Goal: Subscribe to service/newsletter

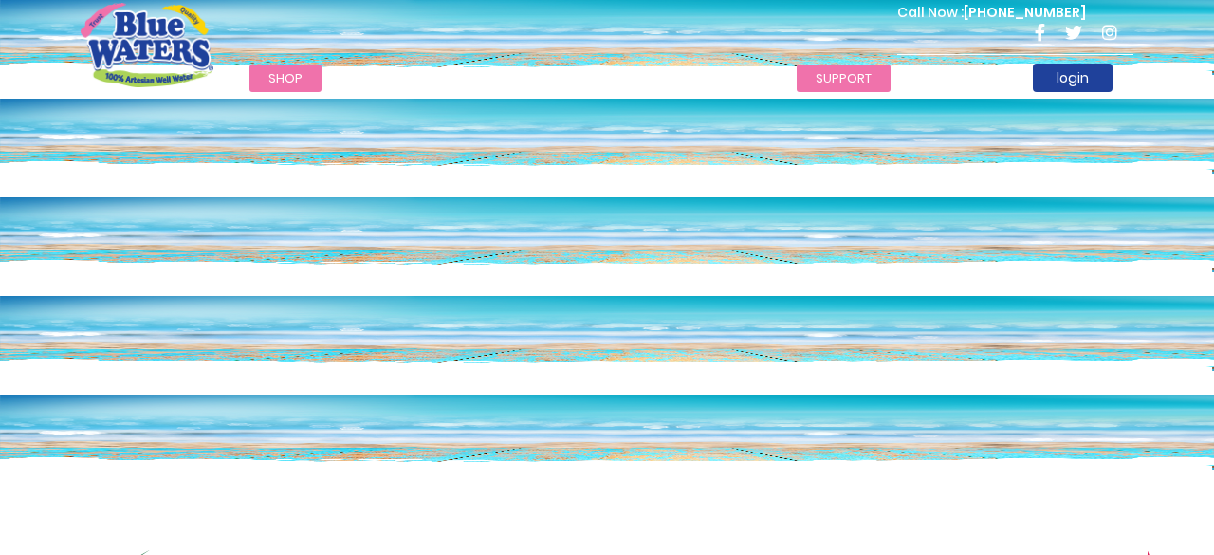
click at [836, 82] on link "support" at bounding box center [843, 77] width 94 height 27
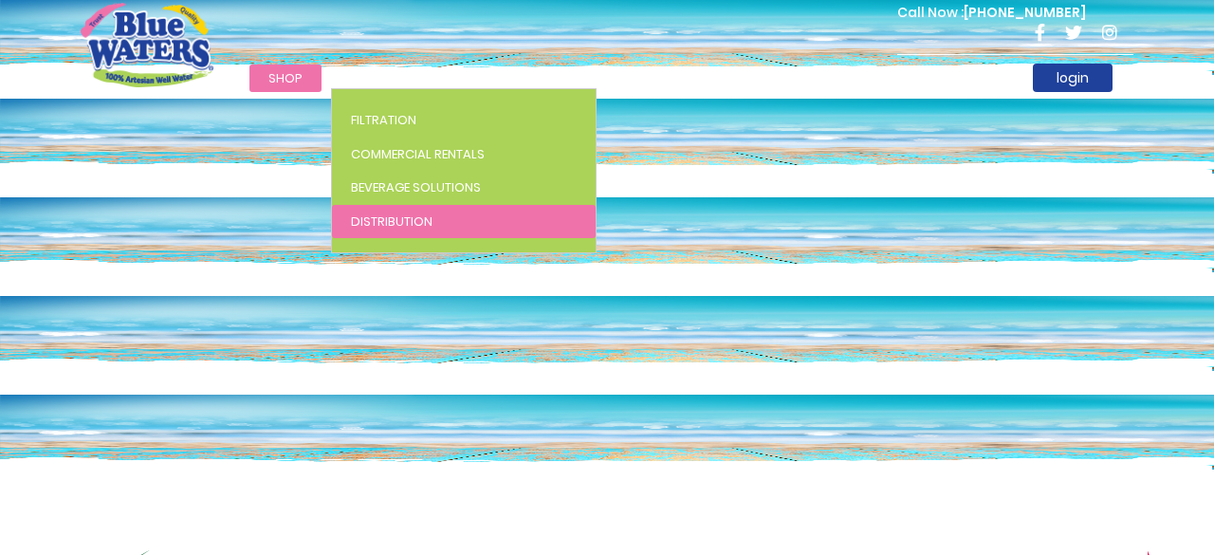
click at [411, 221] on span "Distribution" at bounding box center [392, 221] width 82 height 18
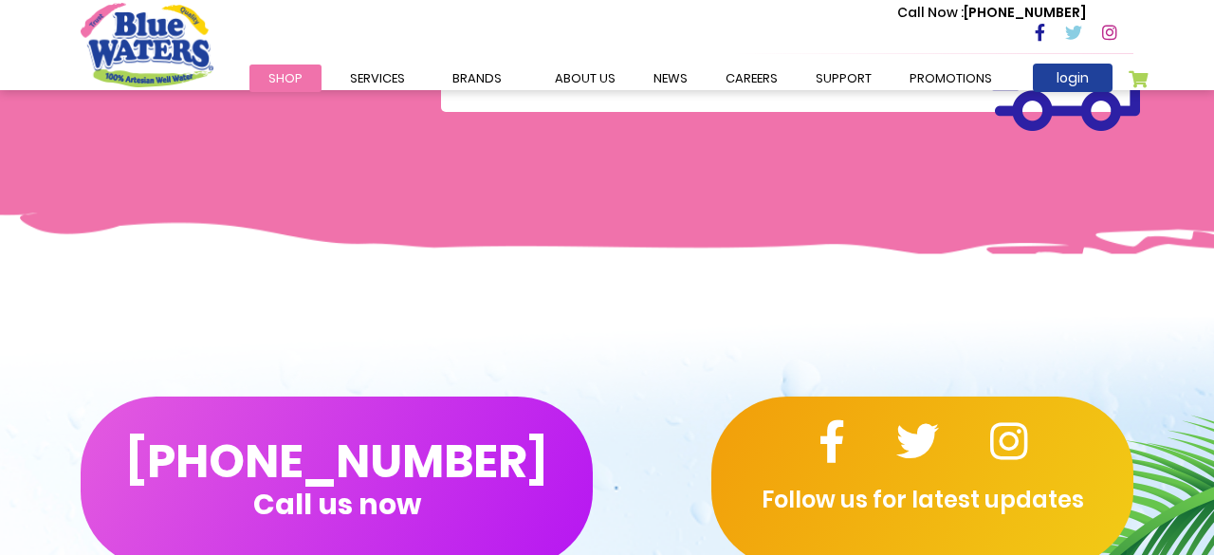
scroll to position [1041, 0]
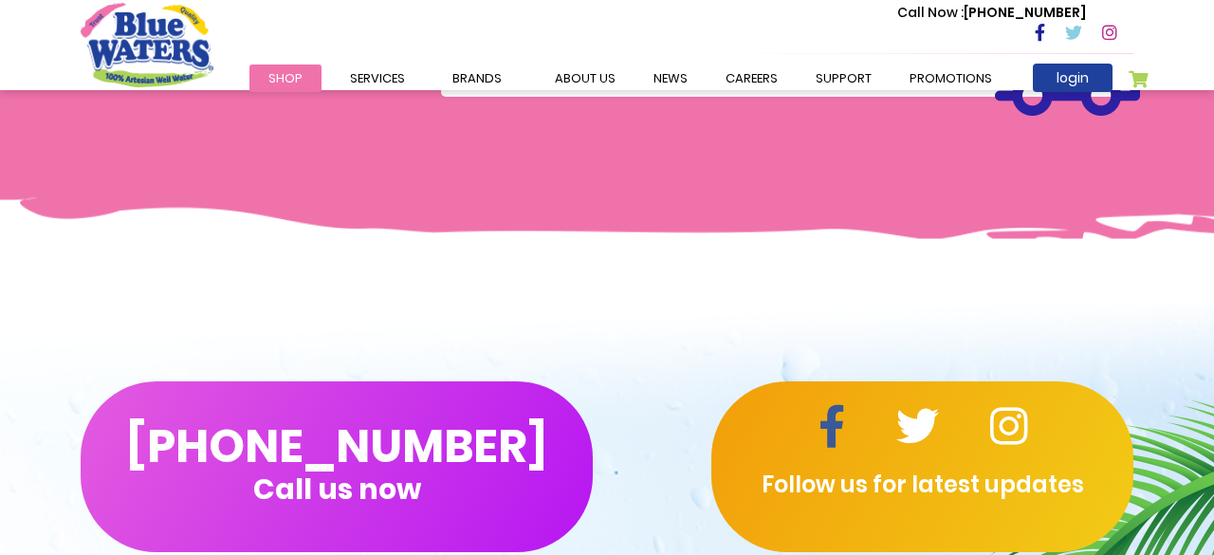
click at [827, 405] on icon at bounding box center [831, 426] width 27 height 43
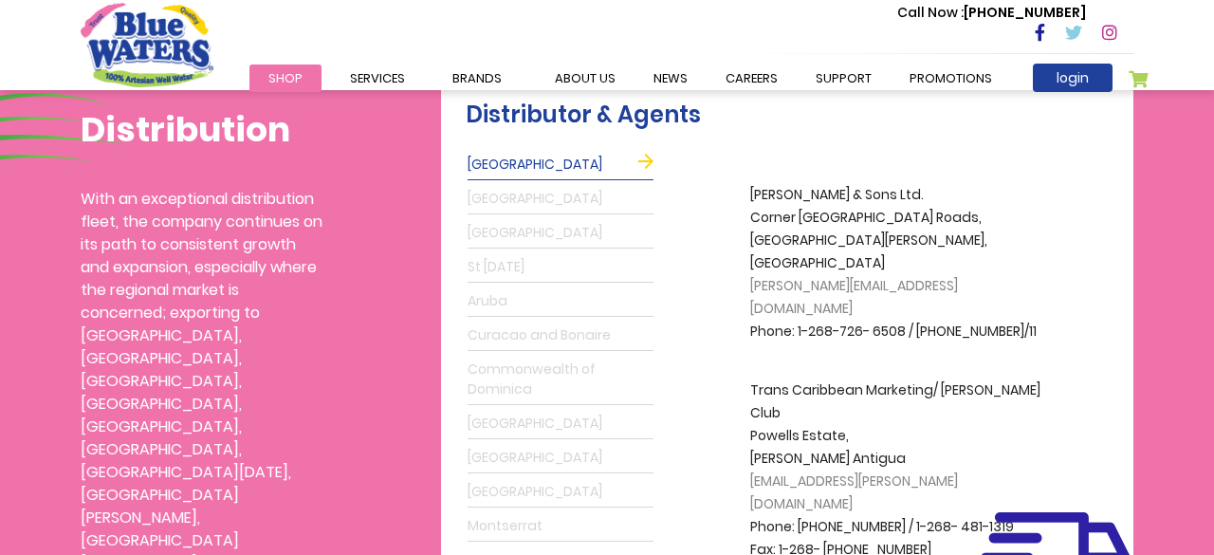
scroll to position [361, 0]
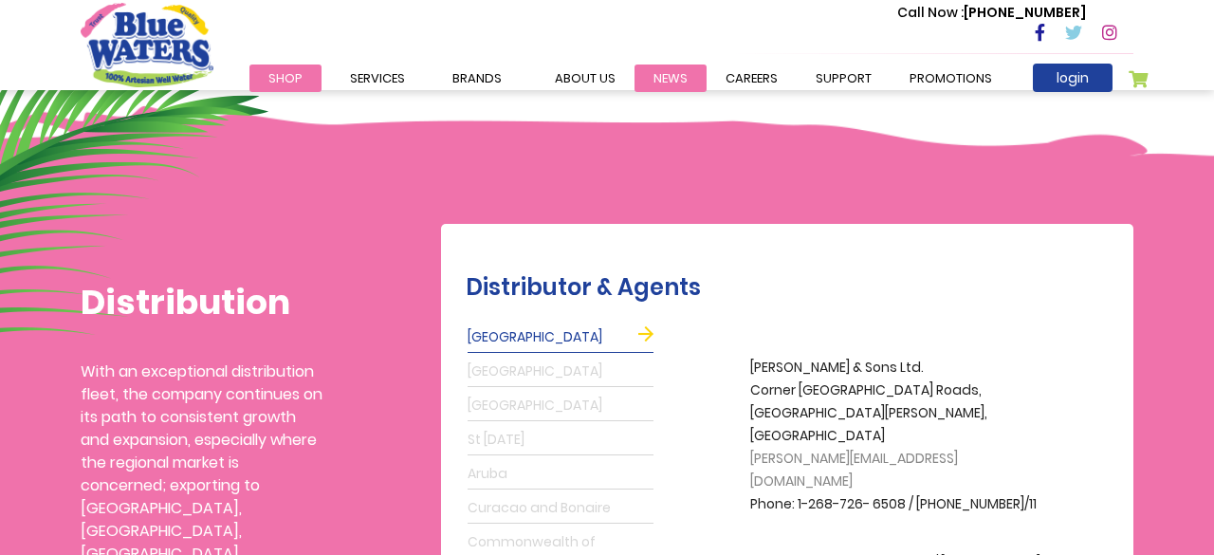
click at [655, 74] on link "News" at bounding box center [670, 77] width 72 height 27
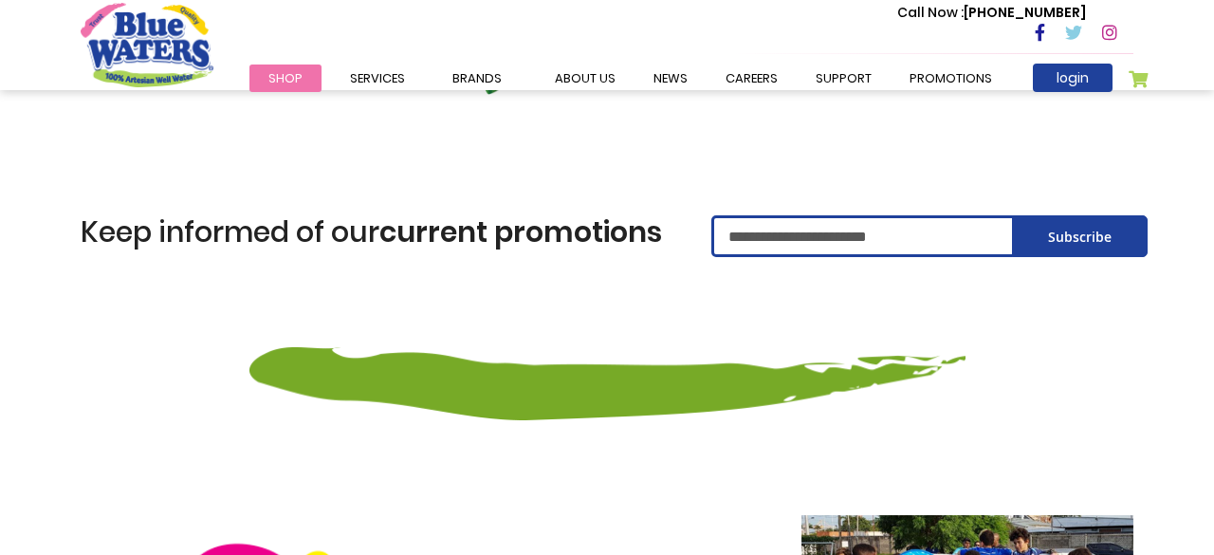
scroll to position [269, 0]
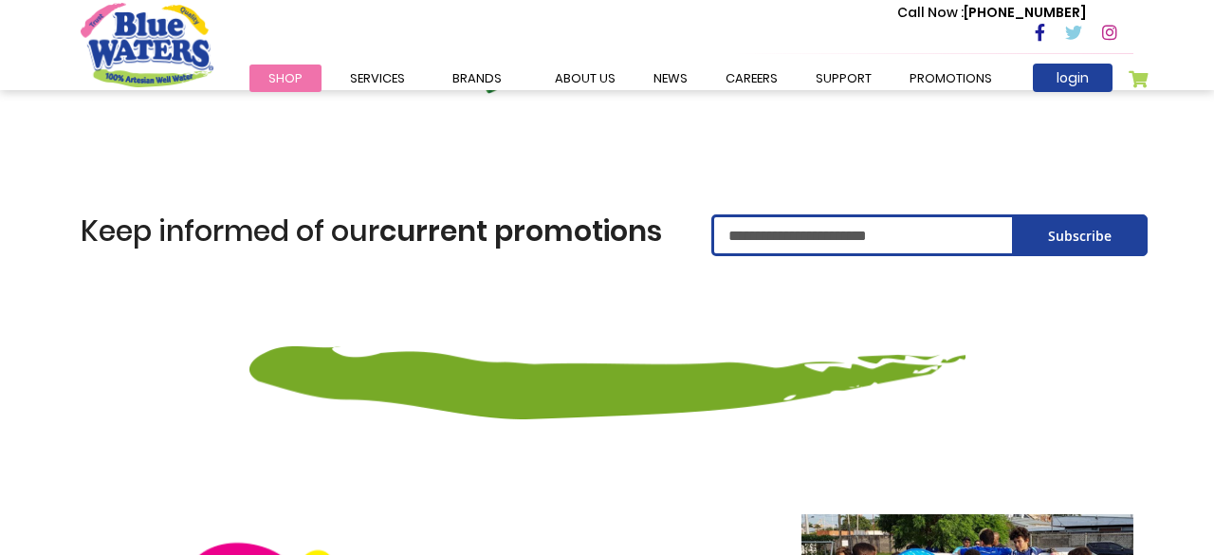
click at [735, 235] on input "Sign Up for Our Newsletter:" at bounding box center [863, 235] width 305 height 42
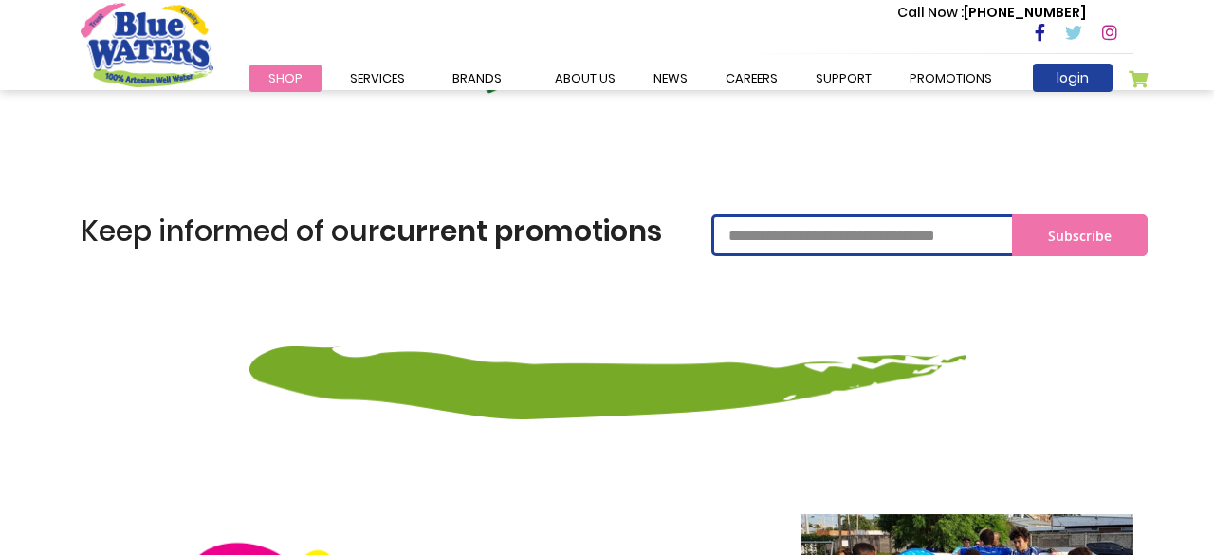
type input "**********"
click at [1051, 235] on span "Subscribe" at bounding box center [1080, 236] width 64 height 18
